Goal: Information Seeking & Learning: Learn about a topic

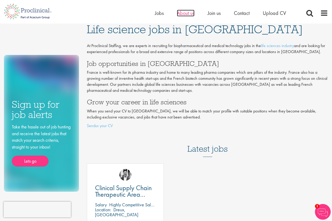
click at [186, 12] on span "About us" at bounding box center [186, 13] width 18 height 7
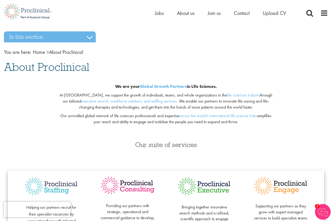
click at [112, 86] on div "We are your Global Growth Partners in Life Sciences." at bounding box center [165, 87] width 213 height 6
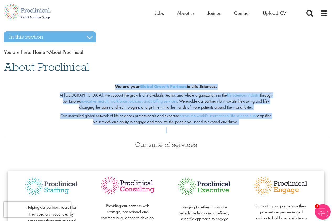
drag, startPoint x: 114, startPoint y: 85, endPoint x: 248, endPoint y: 126, distance: 139.9
click at [248, 126] on div "We are your Global Growth Partners in Life Sciences. At [GEOGRAPHIC_DATA], we s…" at bounding box center [165, 105] width 221 height 61
copy div "We are your Global Growth Partners in Life Sciences. At [GEOGRAPHIC_DATA], we s…"
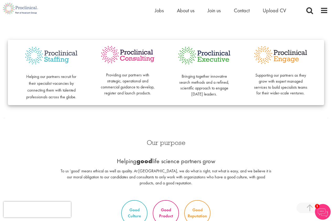
scroll to position [183, 0]
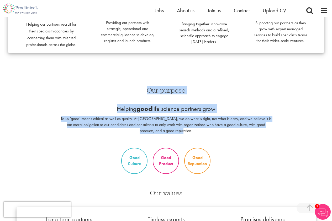
drag, startPoint x: 147, startPoint y: 90, endPoint x: 207, endPoint y: 131, distance: 72.4
click at [207, 131] on div "Our purpose Helping good life science partners grow To us ‘good’ means ethical …" at bounding box center [165, 113] width 221 height 63
copy div "Our purpose Helping good life science partners grow To us ‘good’ means ethical …"
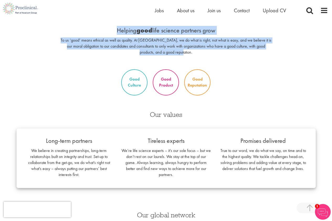
scroll to position [341, 0]
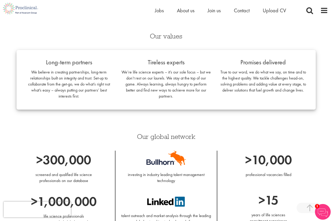
click at [46, 61] on p "Long-term partners" at bounding box center [68, 62] width 89 height 9
drag, startPoint x: 47, startPoint y: 61, endPoint x: 239, endPoint y: 101, distance: 195.7
click at [239, 101] on div "Long-term partners We believe in creating partnerships, long-term relationships…" at bounding box center [166, 80] width 299 height 60
click at [40, 62] on p "Long-term partners" at bounding box center [68, 62] width 89 height 9
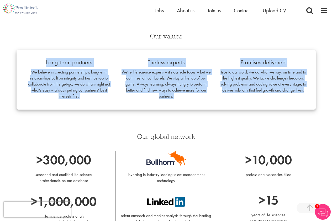
drag, startPoint x: 46, startPoint y: 63, endPoint x: 306, endPoint y: 92, distance: 261.4
click at [306, 92] on div "Long-term partners We believe in creating partnerships, long-term relationships…" at bounding box center [166, 80] width 299 height 60
copy div "Long-term partners We believe in creating partnerships, long-term relationships…"
